Goal: Information Seeking & Learning: Learn about a topic

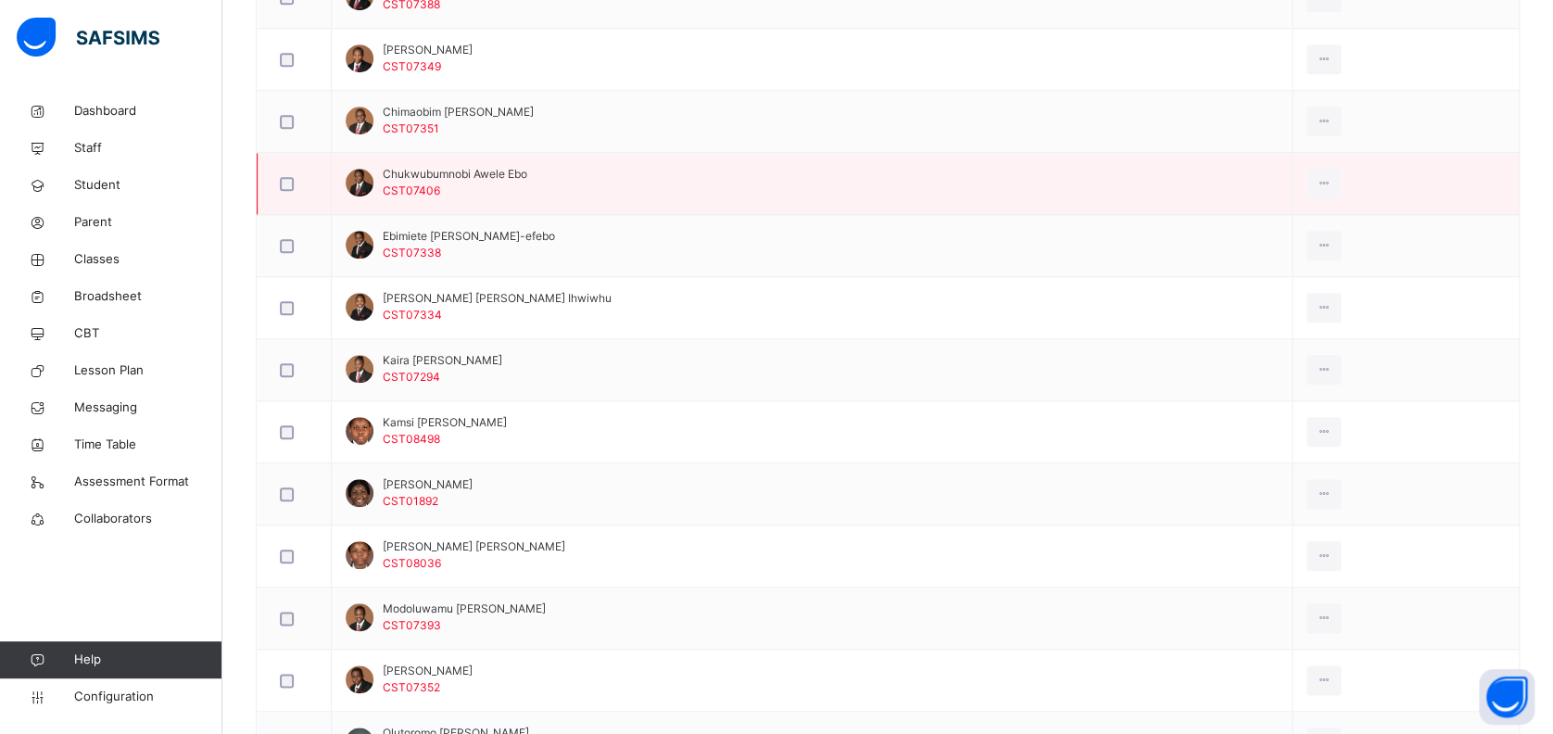
scroll to position [741, 0]
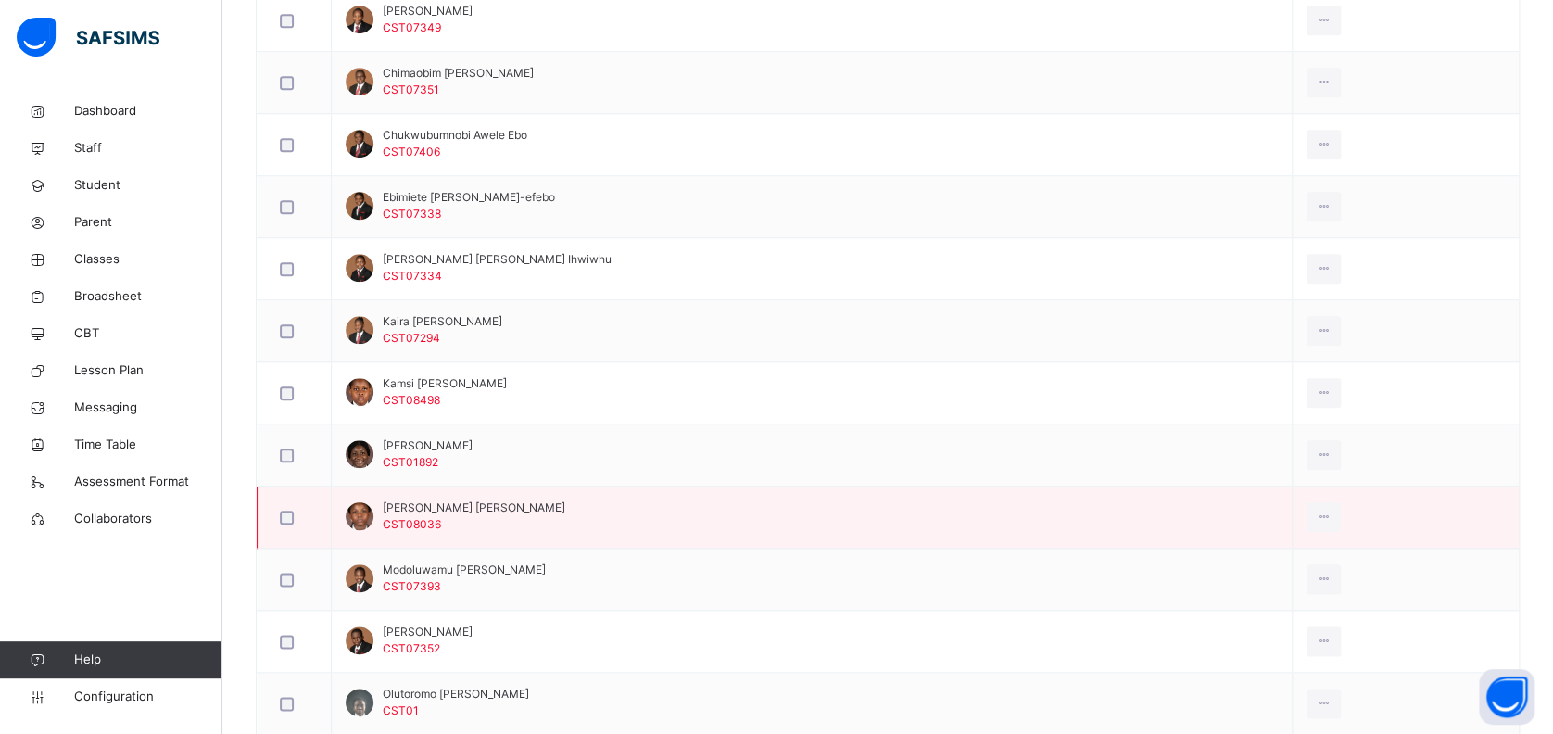
click at [359, 519] on div at bounding box center [360, 516] width 28 height 28
click at [363, 511] on div at bounding box center [360, 516] width 28 height 28
click at [1016, 520] on td "Makayla Nere Ryan-okpu CST08036" at bounding box center [812, 517] width 961 height 62
click at [399, 517] on span "CST08036" at bounding box center [412, 524] width 58 height 14
click at [1264, 557] on div "View Profile" at bounding box center [1282, 558] width 100 height 19
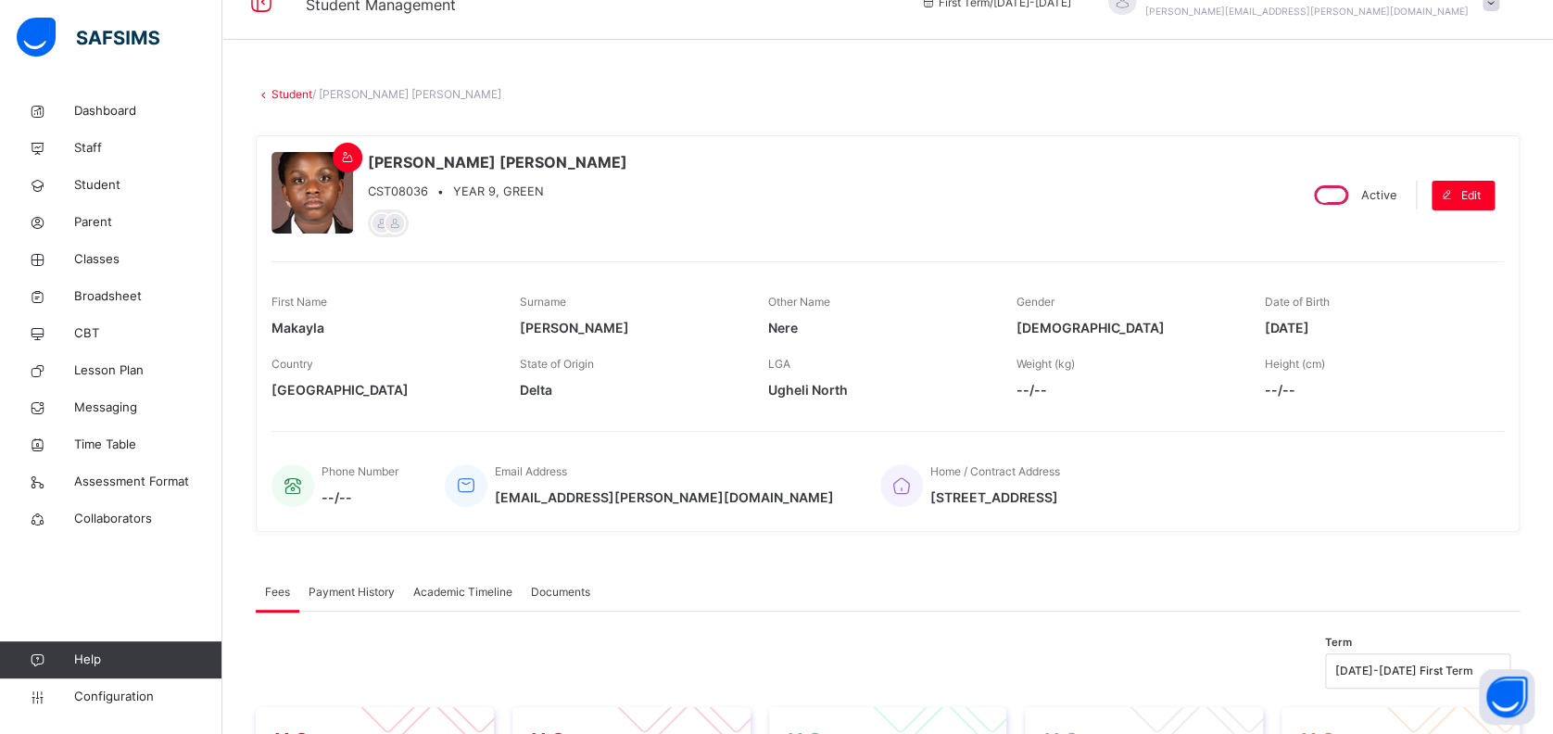
scroll to position [33, 0]
click at [311, 206] on div at bounding box center [312, 194] width 82 height 82
click at [867, 183] on div "Makayla Nere RYAN-OKPU CST08036 • YEAR 9, GREEN" at bounding box center [776, 196] width 1010 height 88
click at [107, 185] on span "Student" at bounding box center [148, 185] width 148 height 19
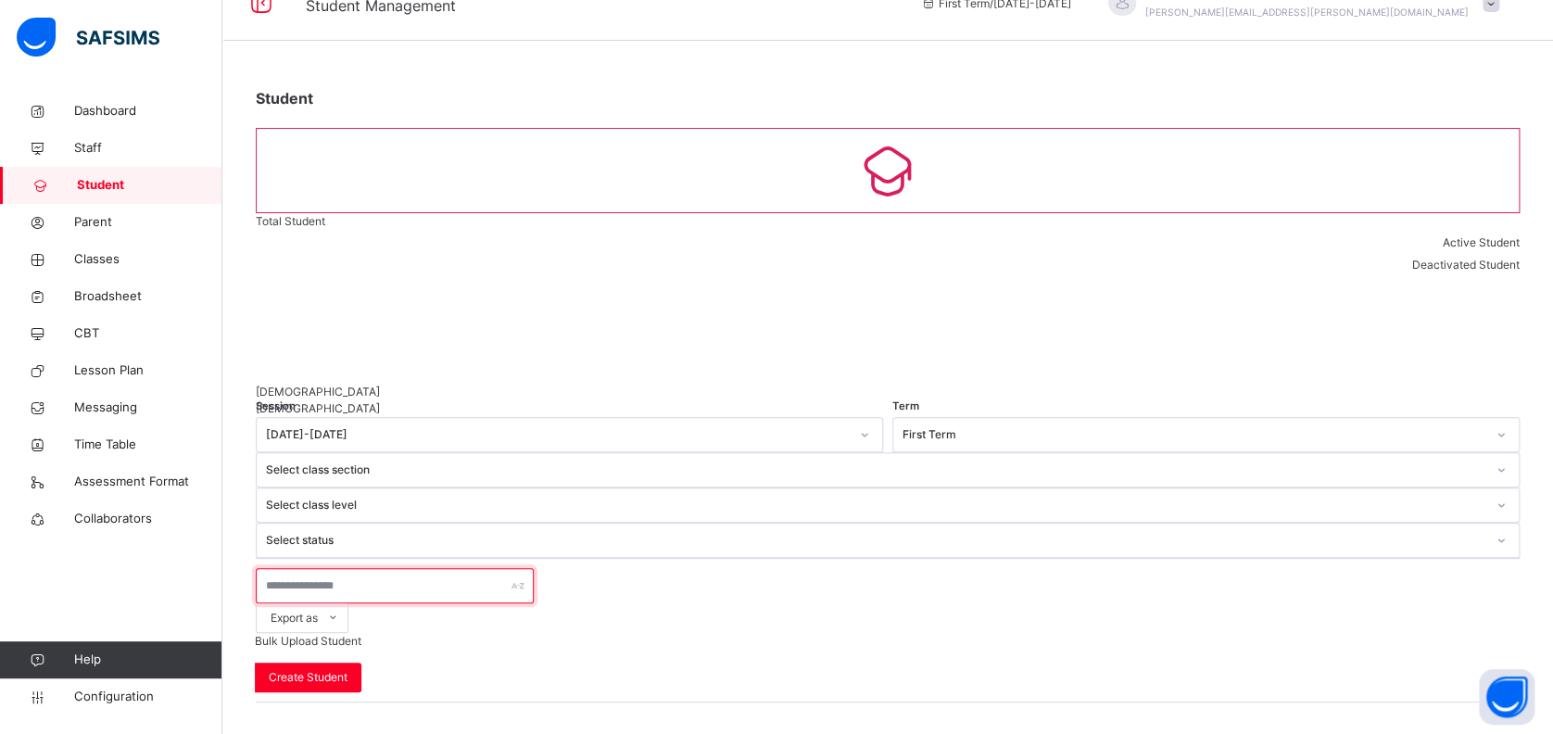
click at [439, 568] on input "text" at bounding box center [395, 585] width 278 height 35
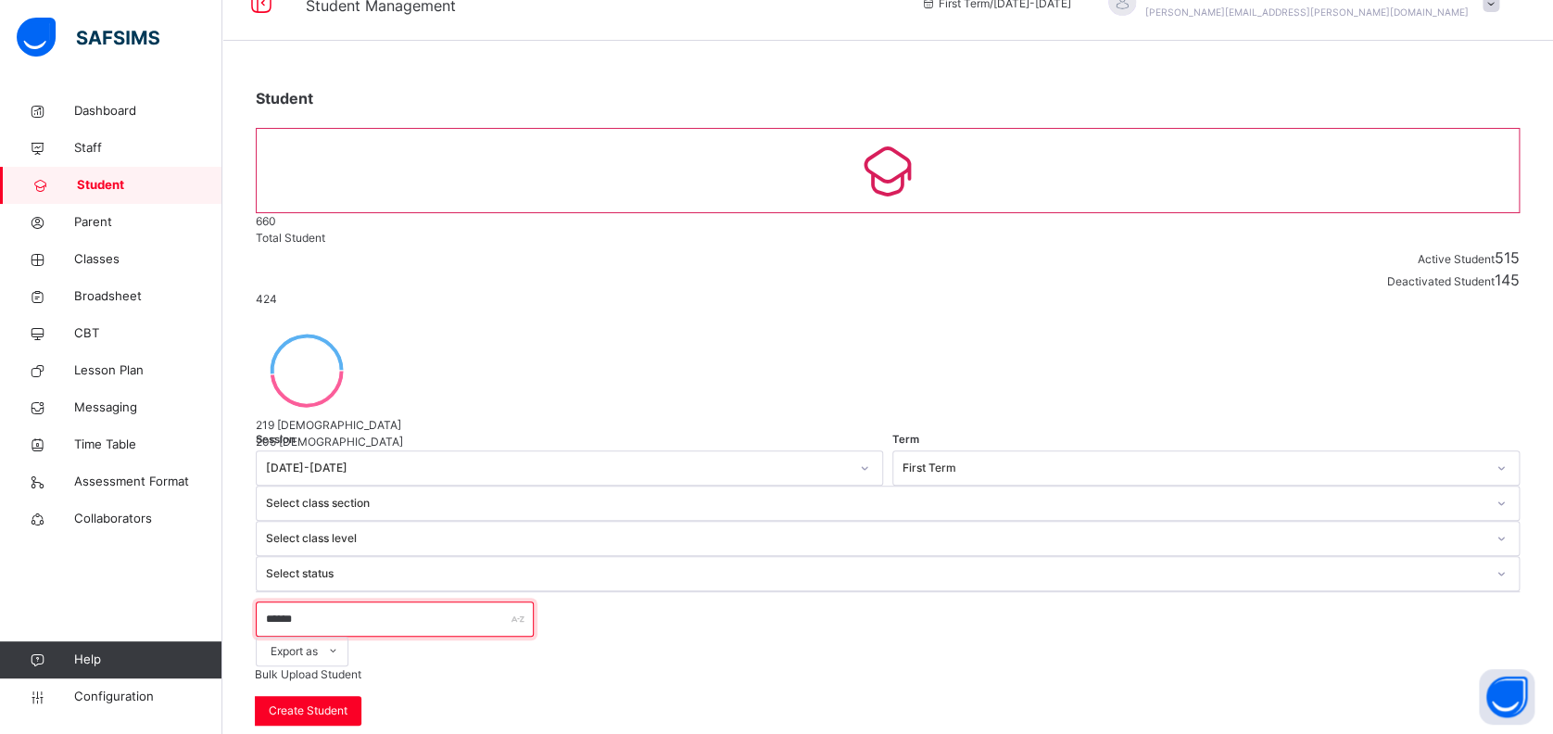
scroll to position [2, 0]
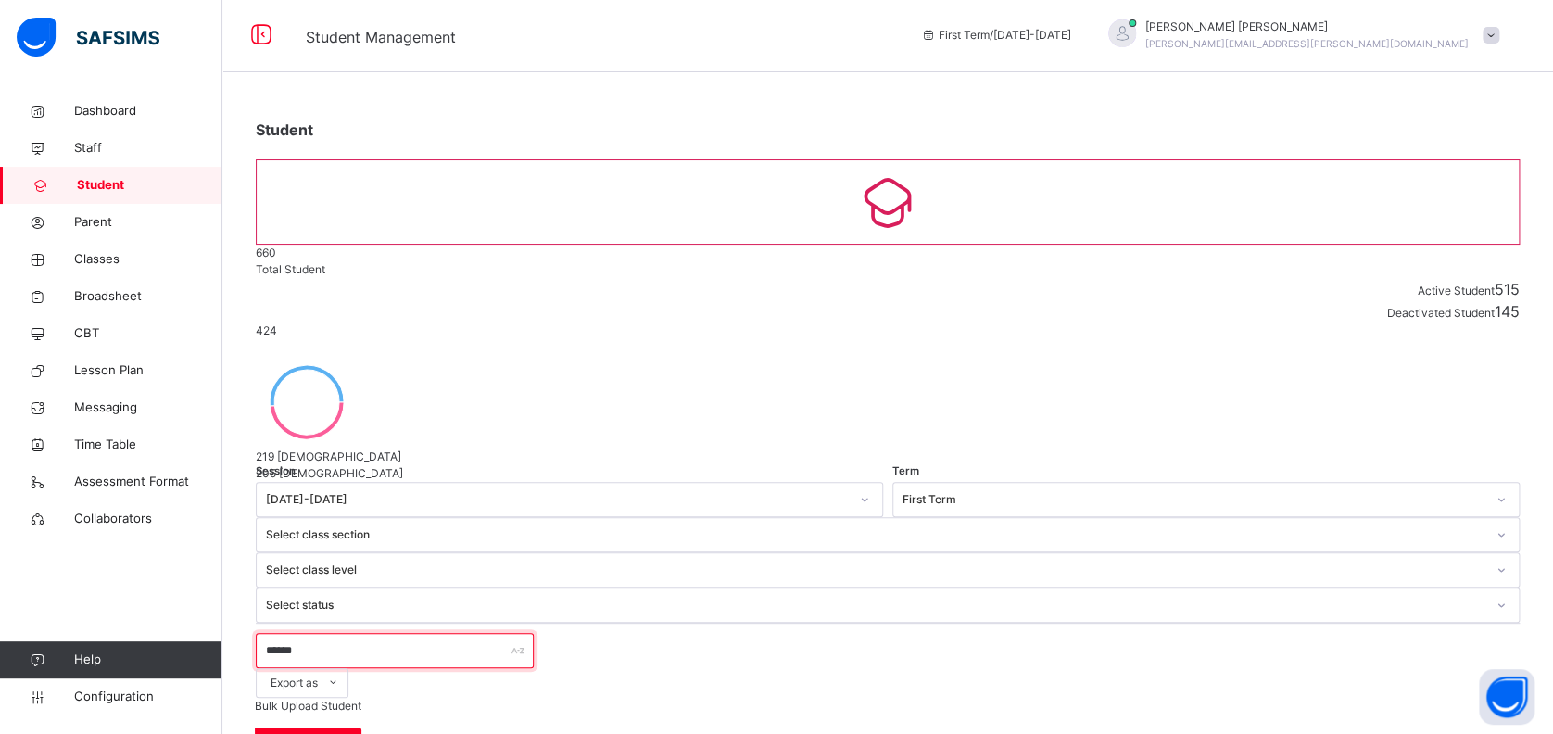
type input "******"
click at [105, 691] on span "Configuration" at bounding box center [147, 696] width 147 height 19
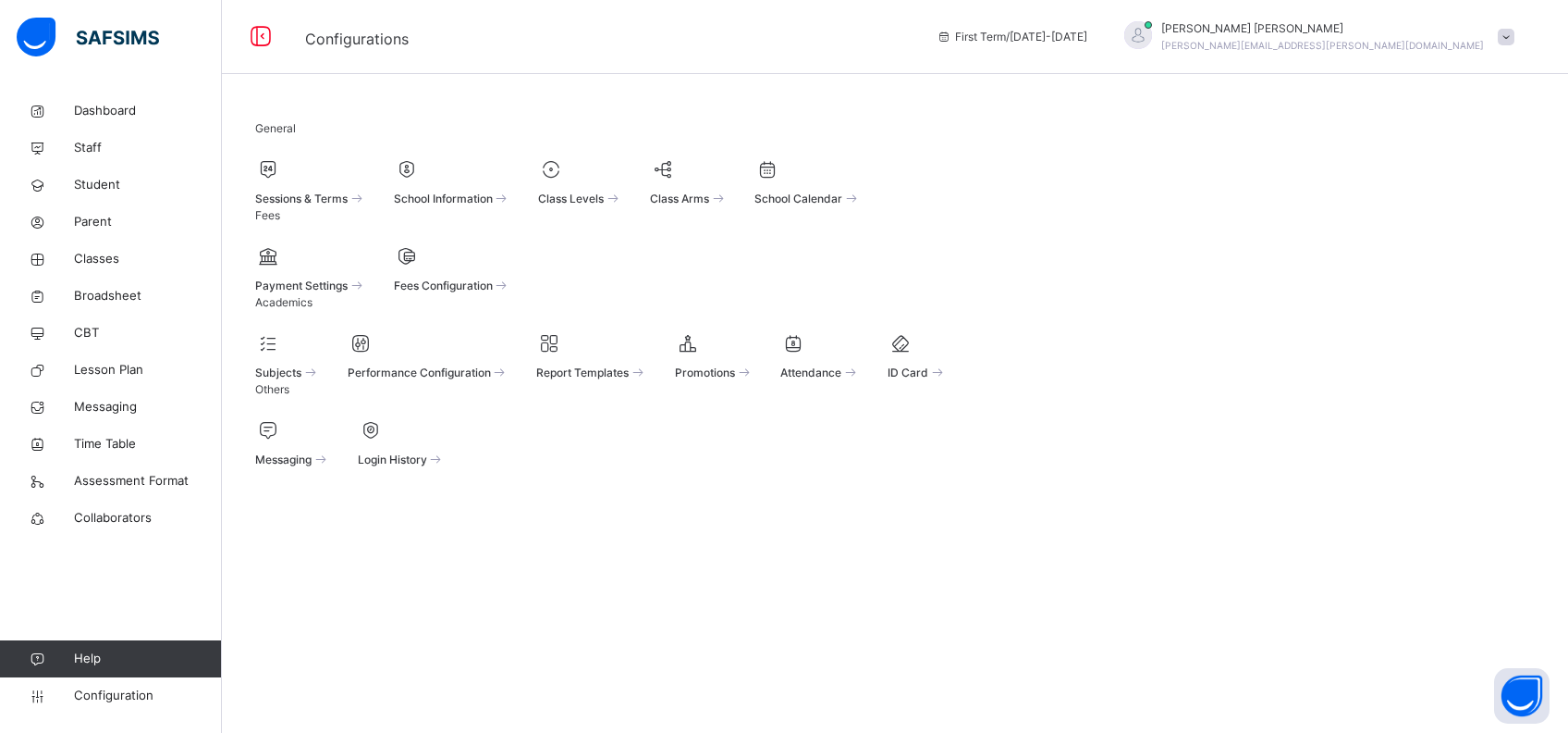
click at [336, 193] on div "Sessions & Terms" at bounding box center [310, 197] width 111 height 19
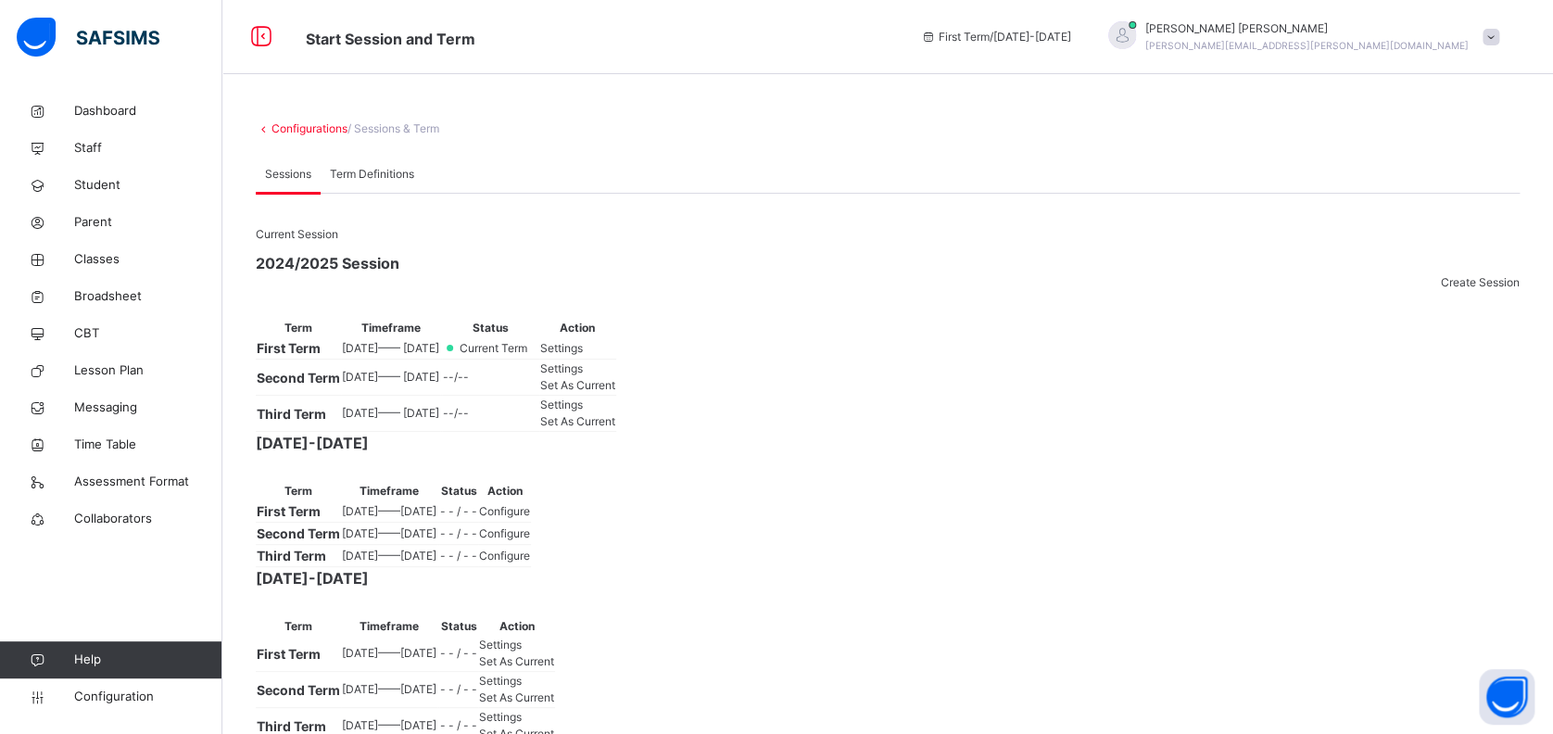
click at [615, 428] on span "Set As Current" at bounding box center [577, 421] width 75 height 14
click at [111, 295] on span "Broadsheet" at bounding box center [148, 296] width 148 height 19
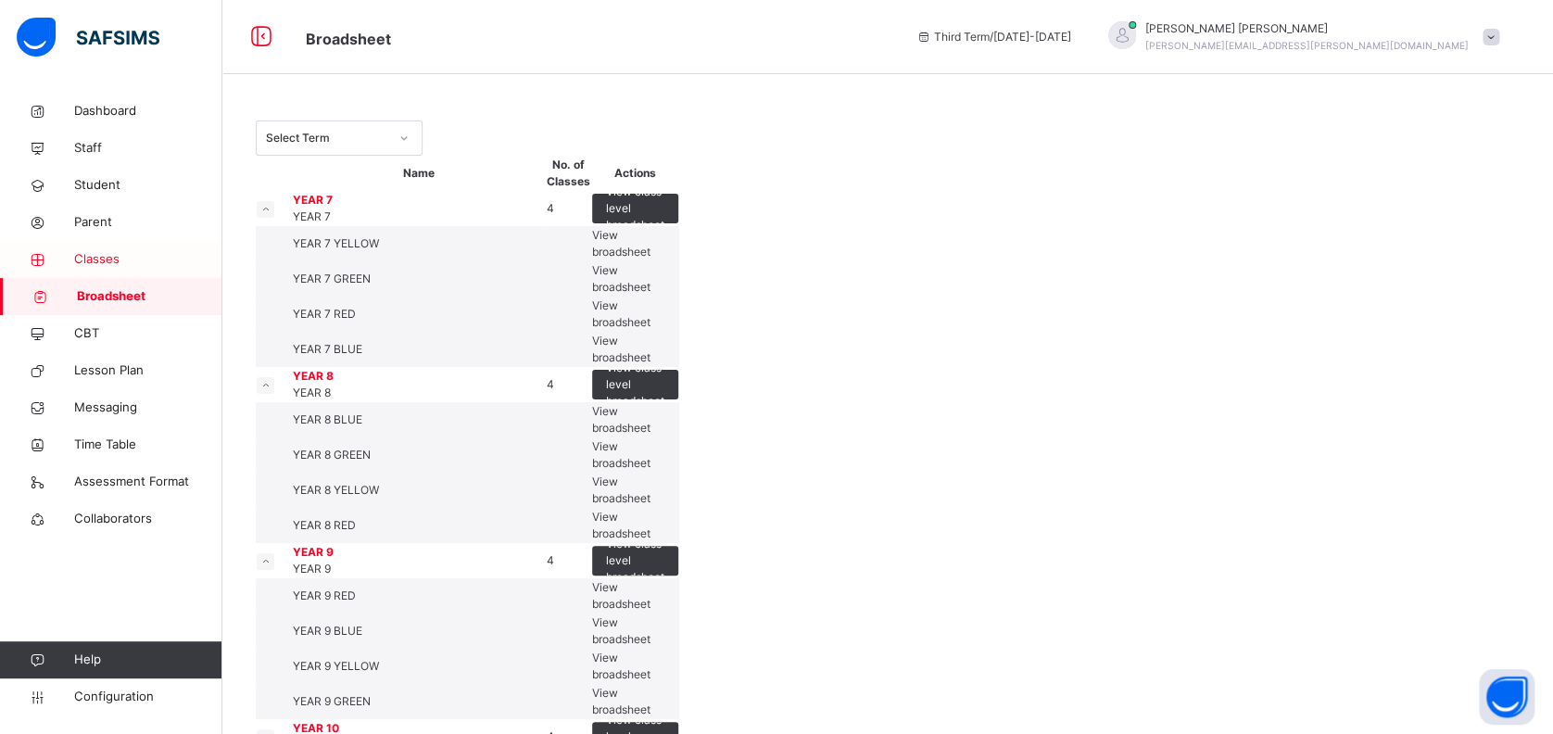
click at [82, 250] on span "Classes" at bounding box center [148, 259] width 148 height 19
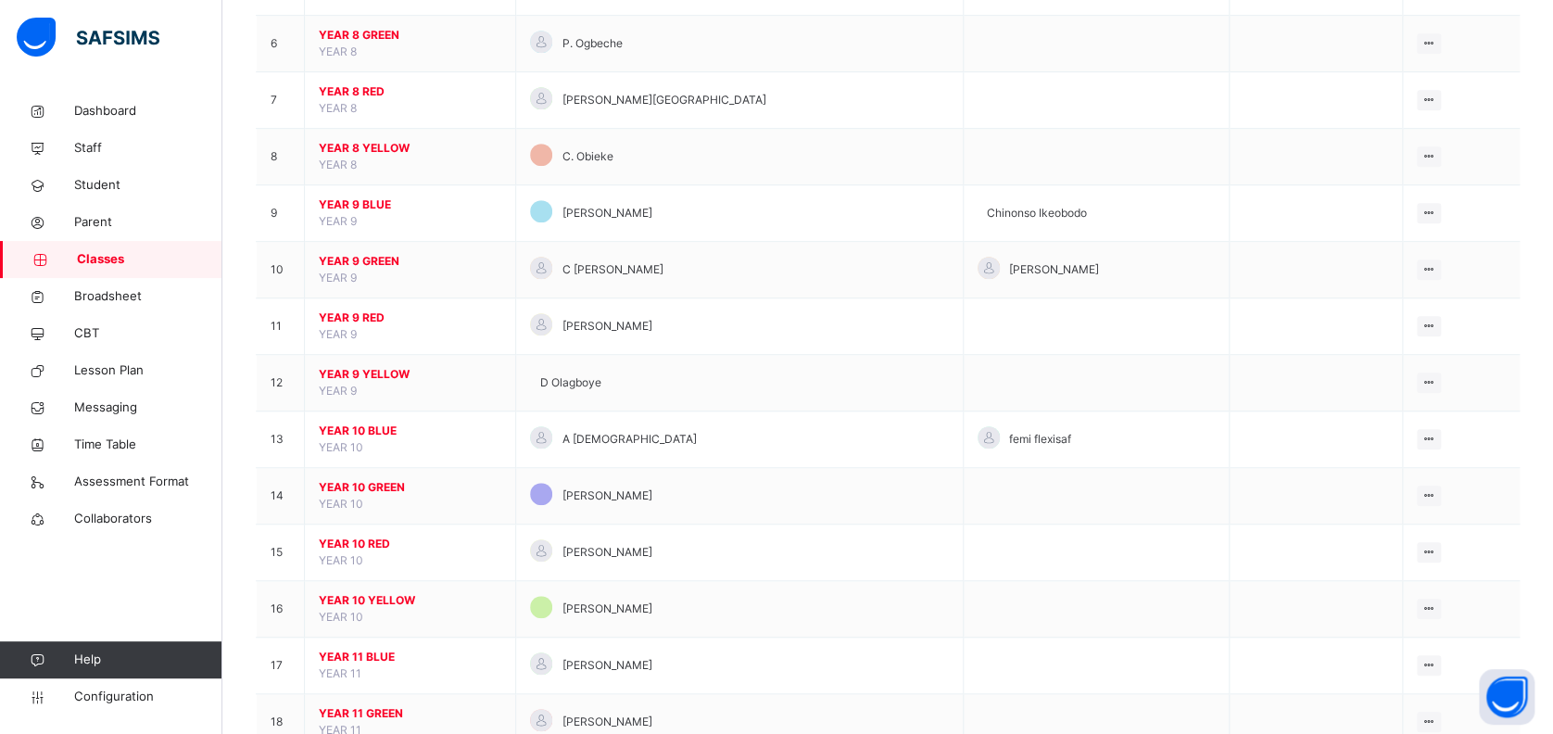
scroll to position [494, 0]
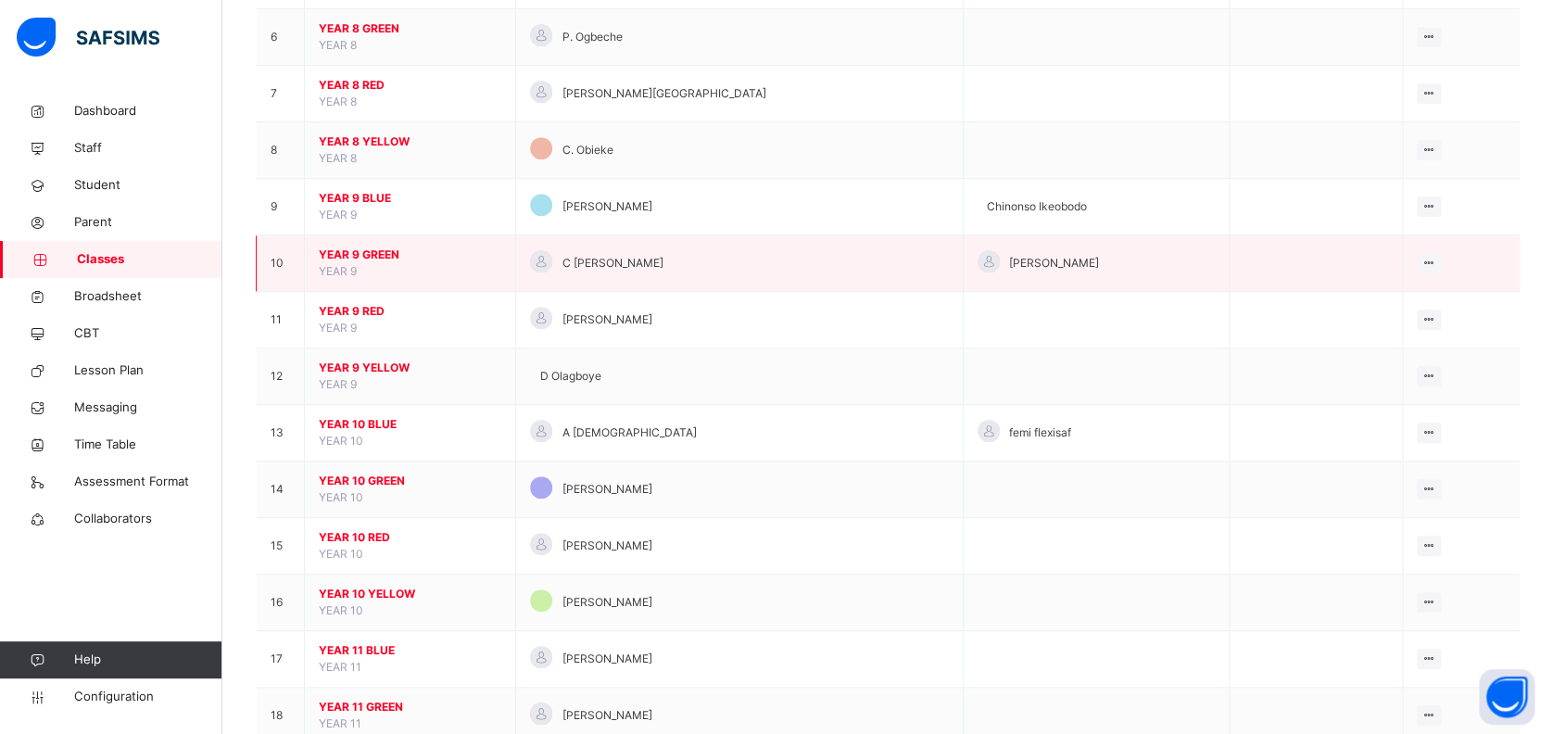
click at [370, 252] on span "YEAR 9 GREEN" at bounding box center [410, 254] width 183 height 17
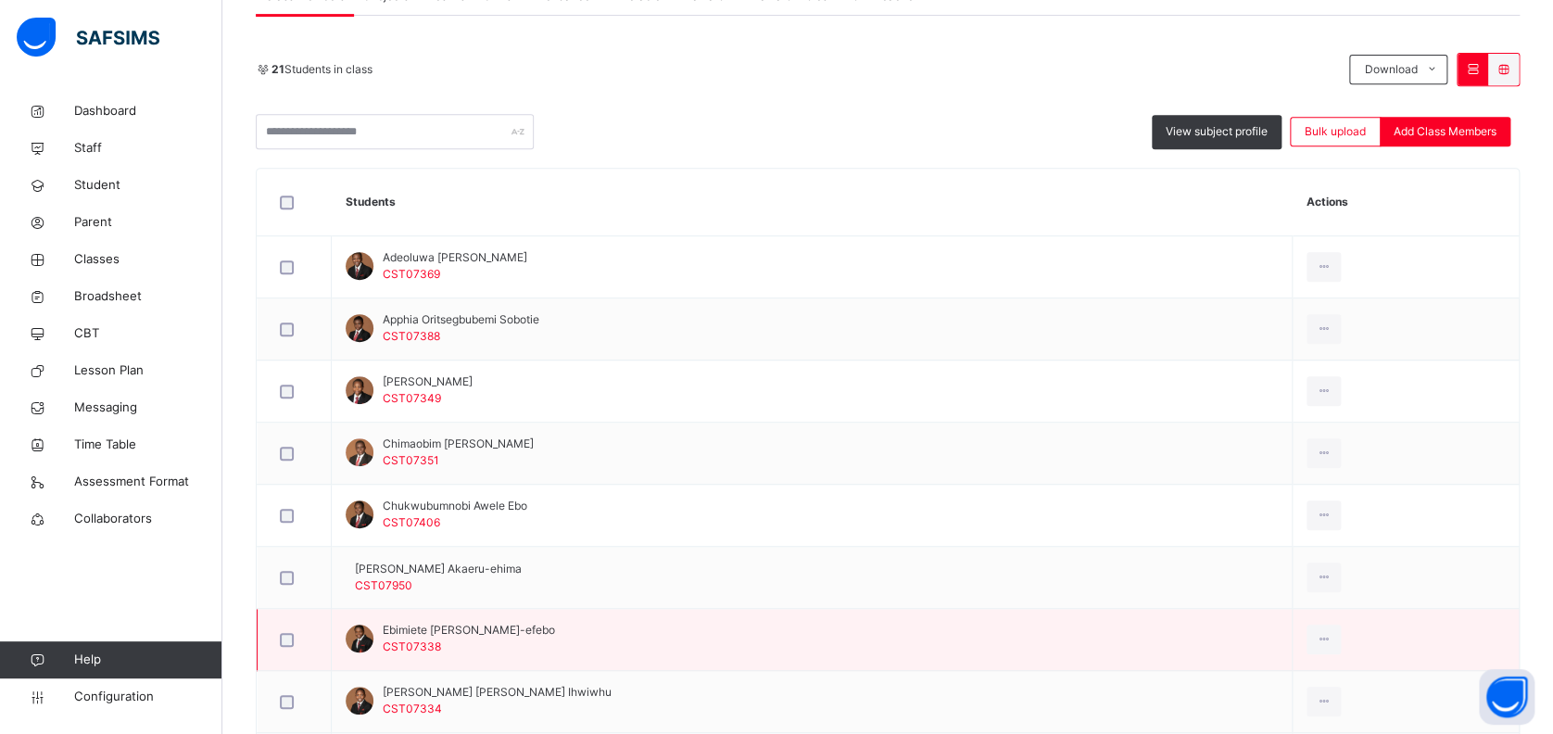
scroll to position [864, 0]
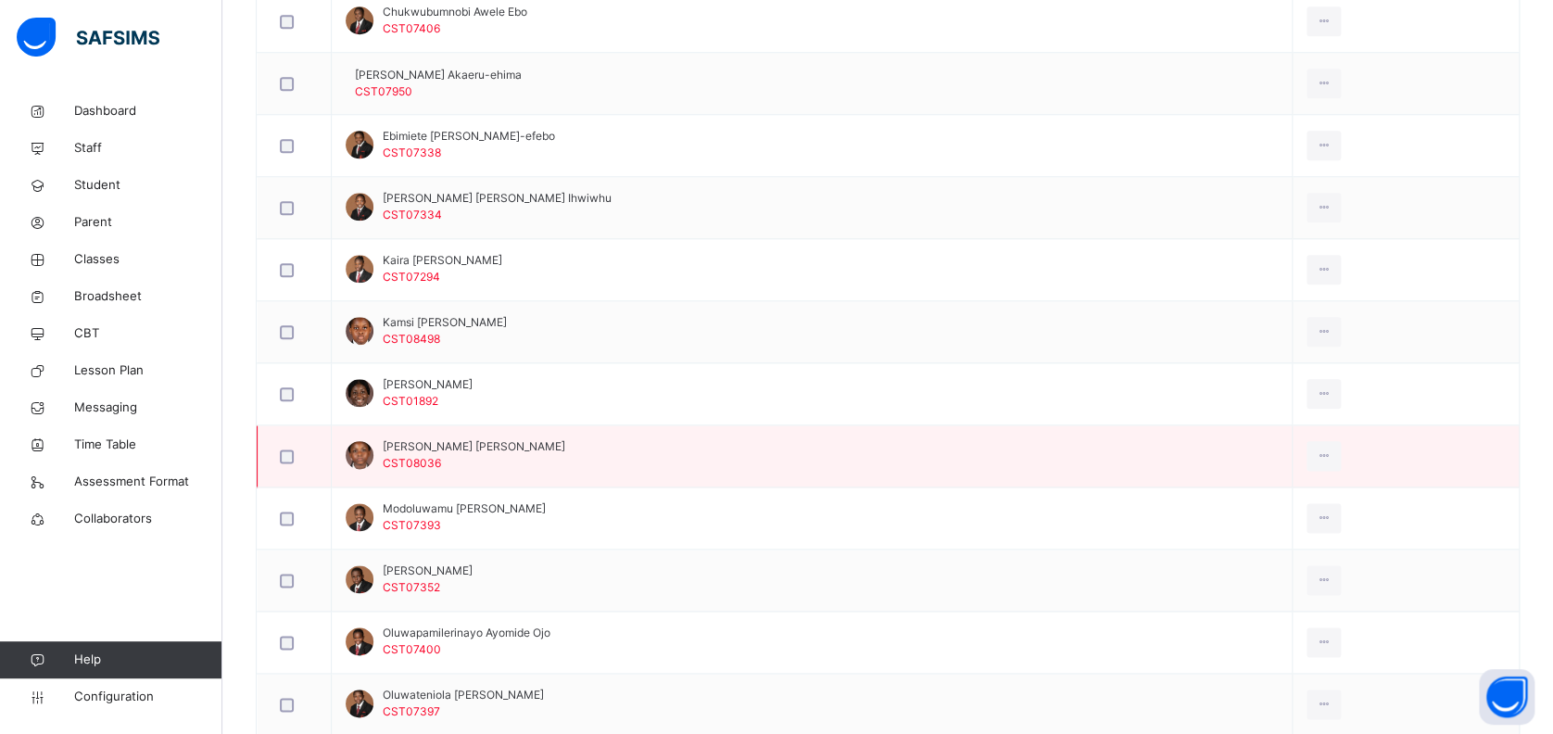
click at [356, 447] on div at bounding box center [360, 455] width 28 height 28
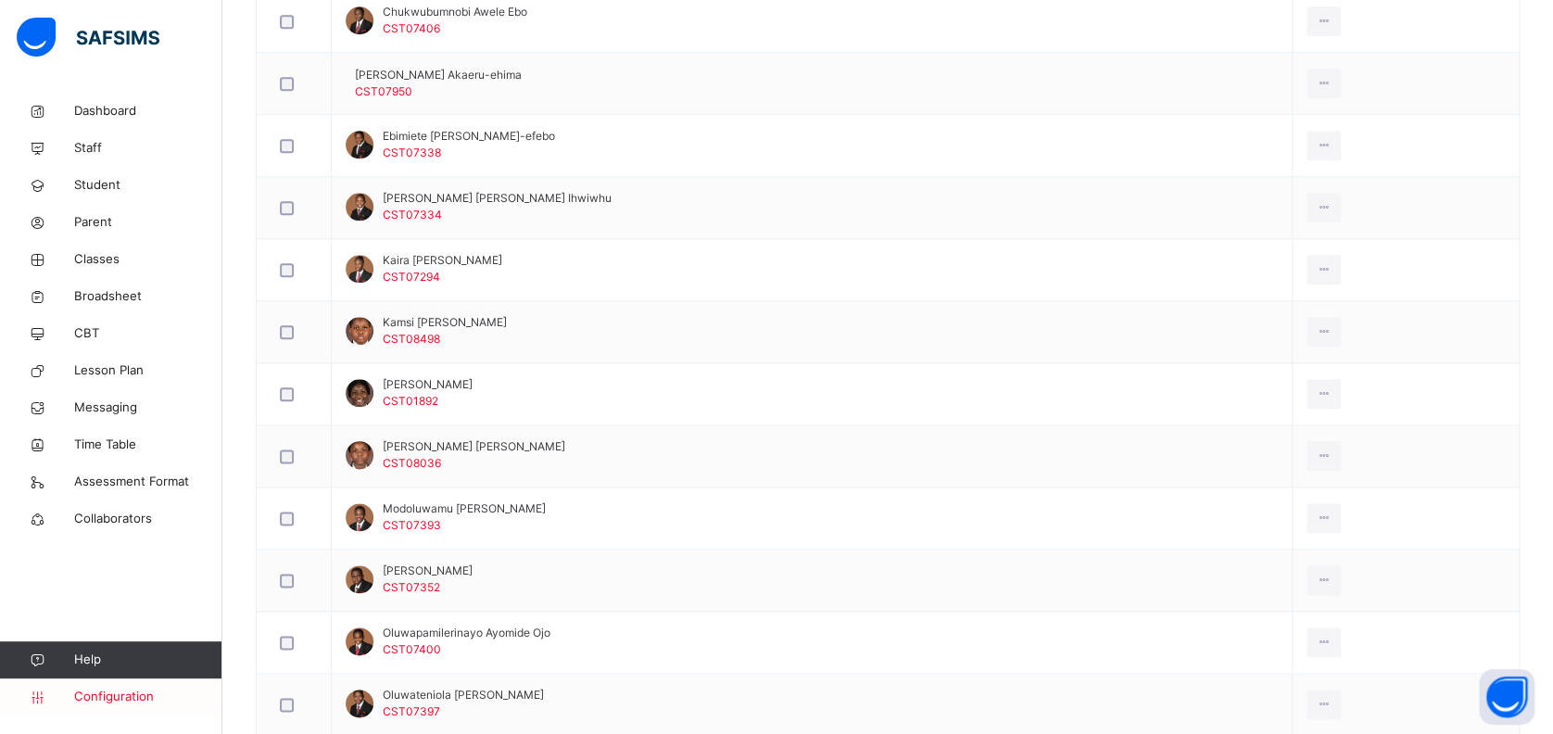
click at [117, 698] on span "Configuration" at bounding box center [147, 696] width 147 height 19
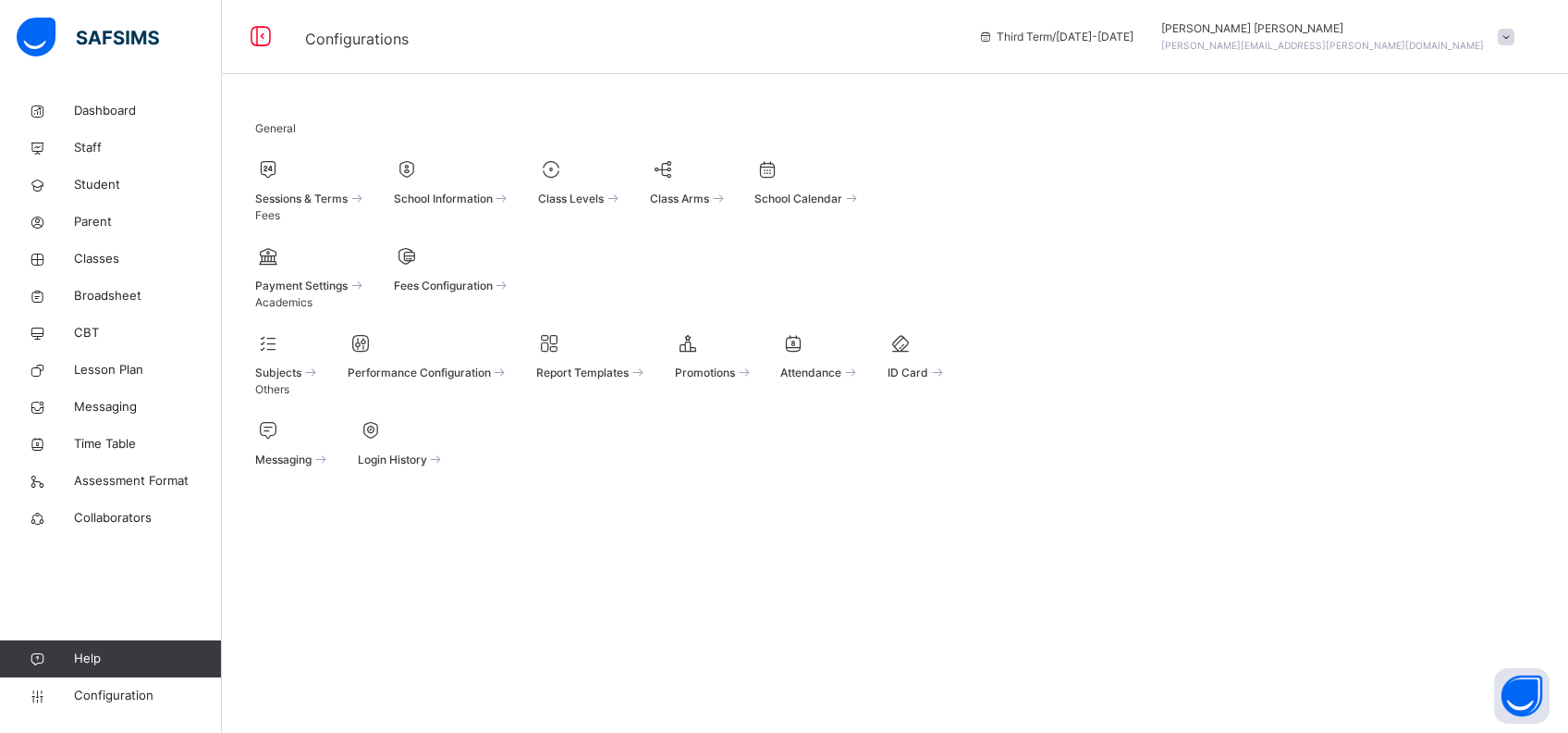
click at [325, 183] on div at bounding box center [310, 170] width 111 height 28
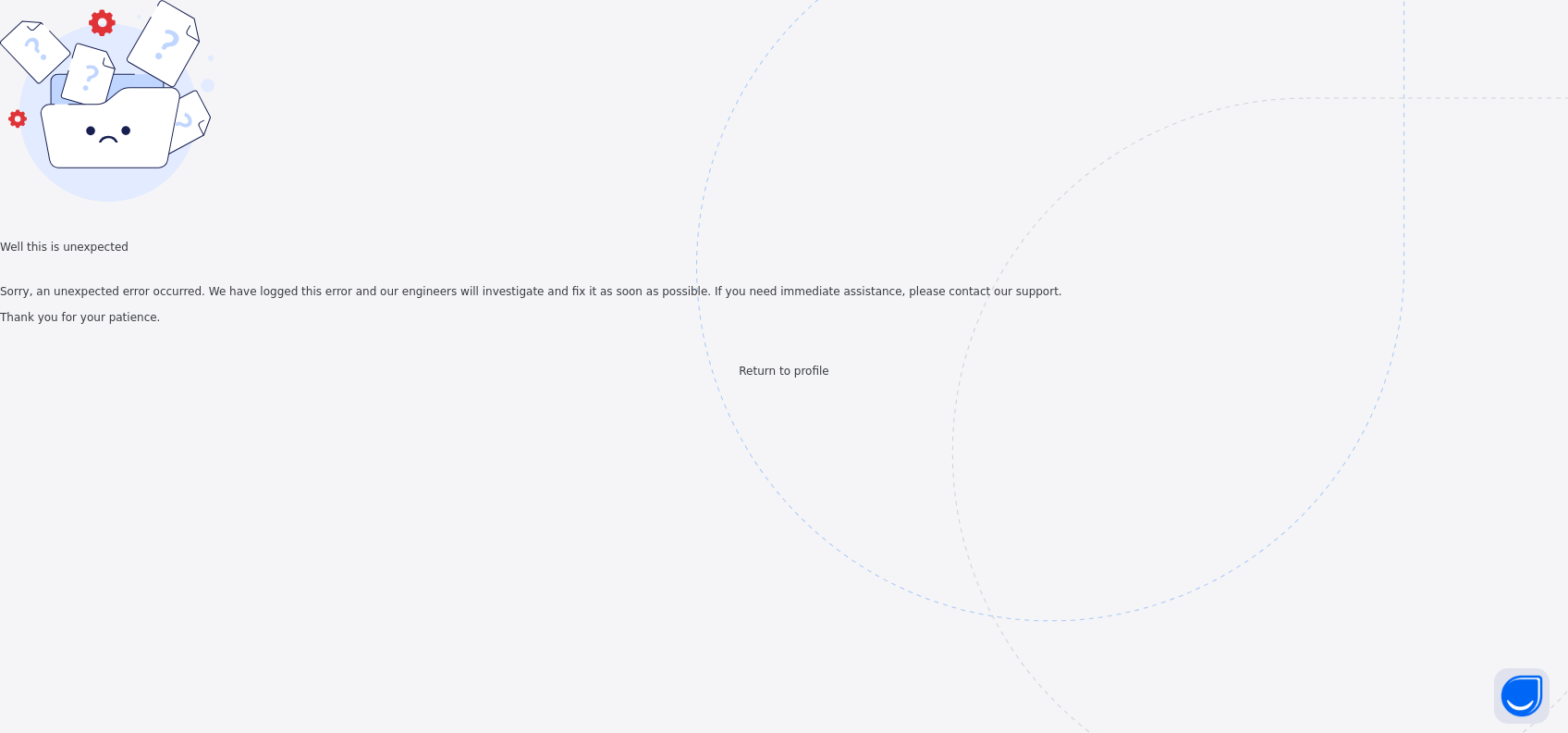
click at [797, 377] on span "Return to profile" at bounding box center [784, 370] width 90 height 13
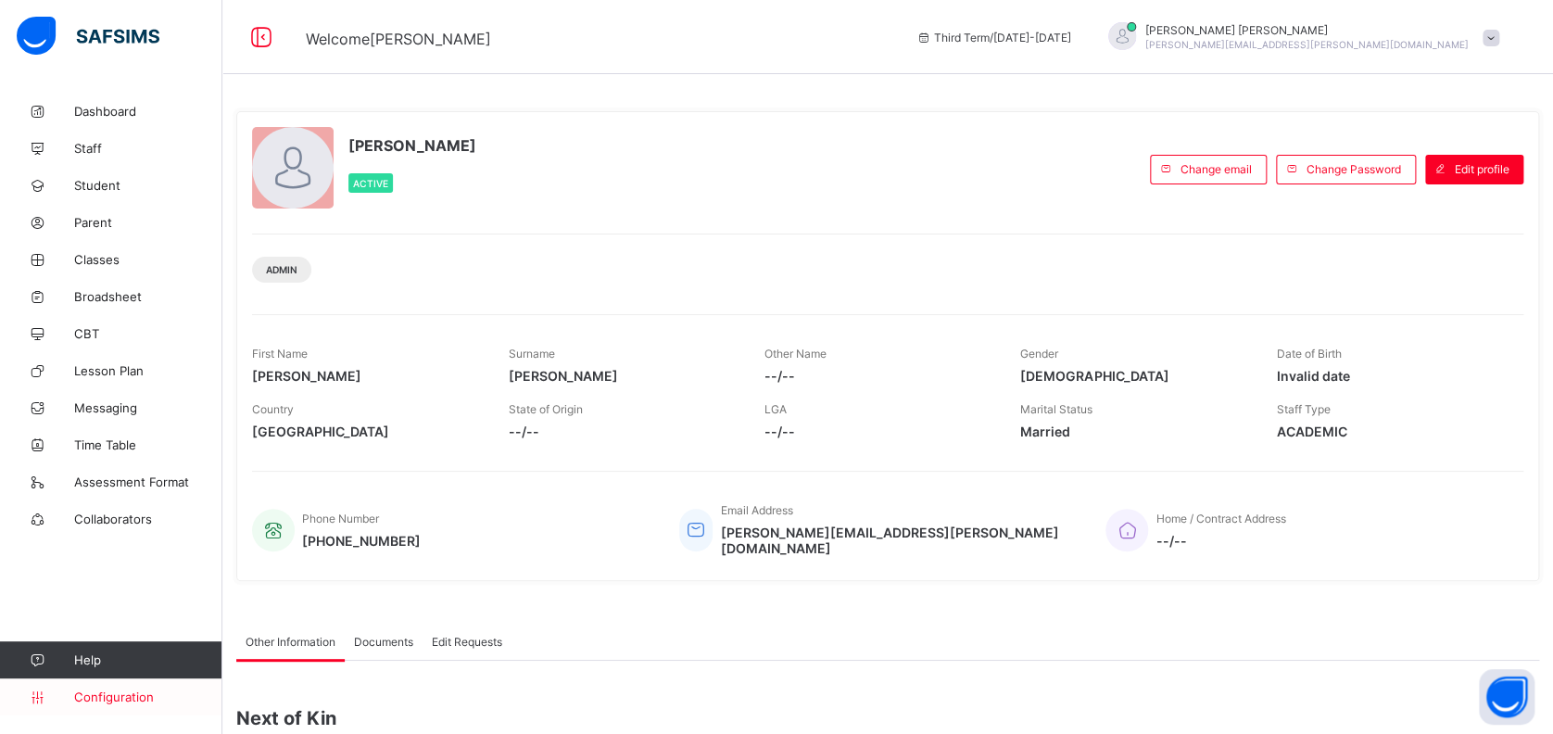
click at [97, 704] on link "Configuration" at bounding box center [110, 696] width 221 height 37
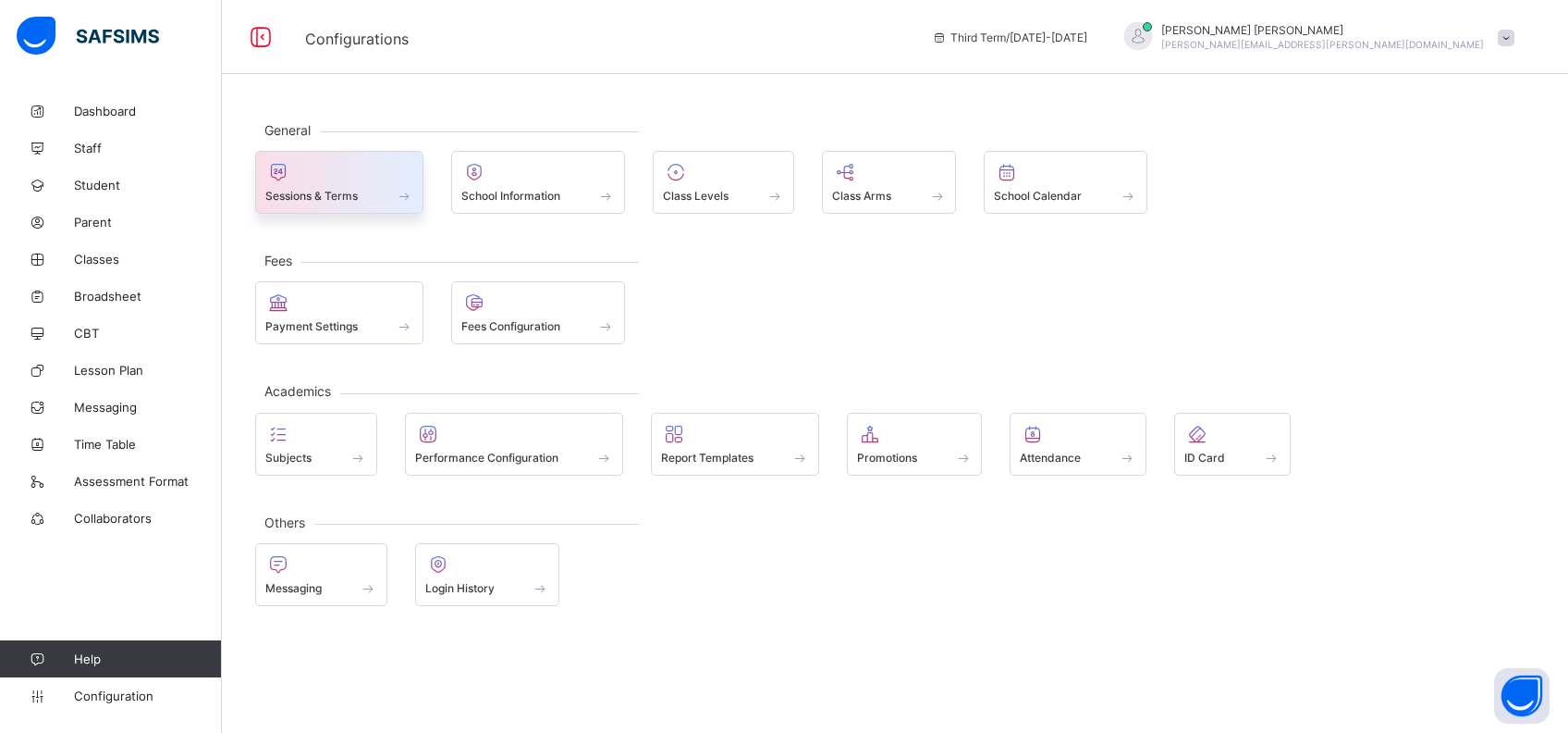
click at [311, 170] on div at bounding box center [339, 172] width 148 height 22
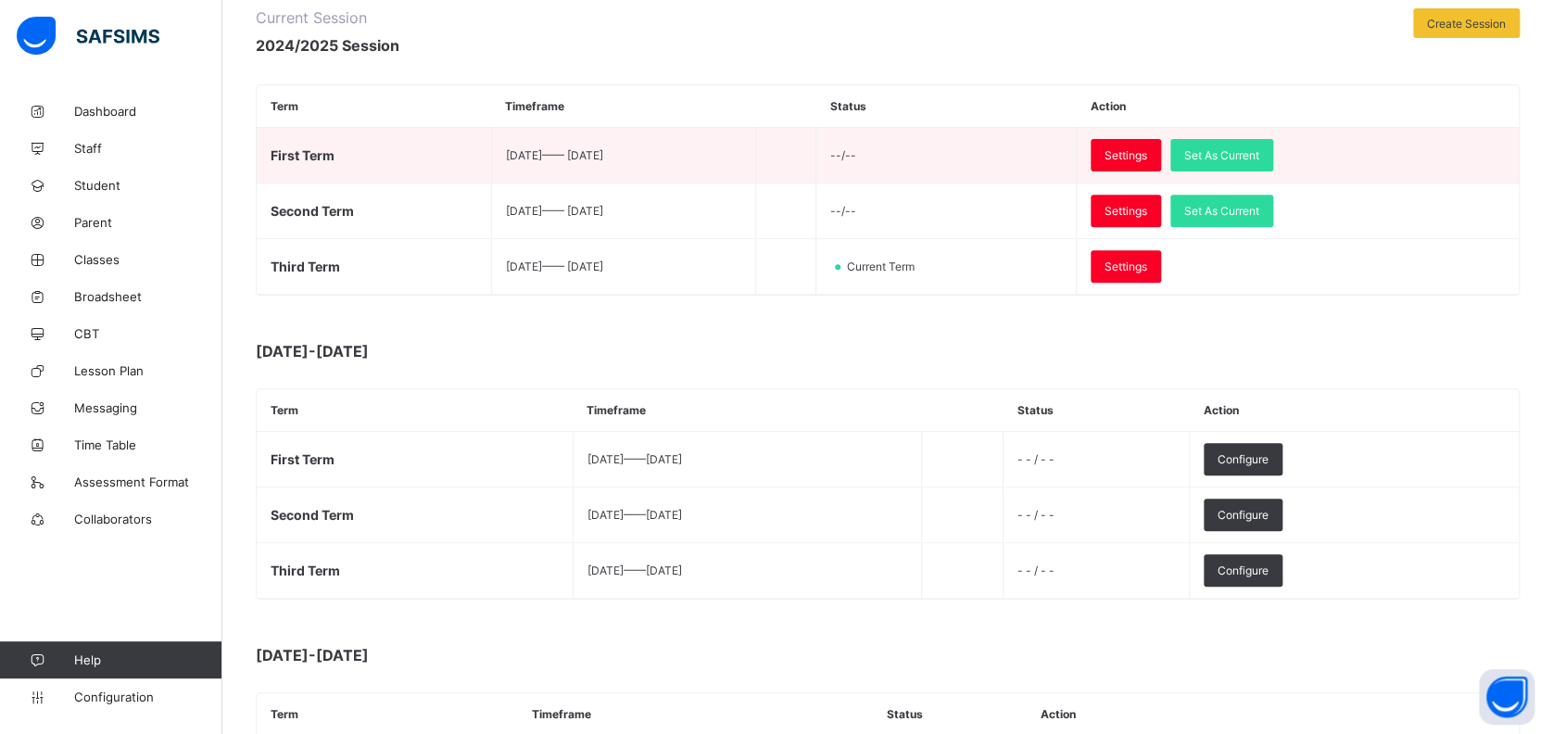
scroll to position [304, 0]
